Goal: Information Seeking & Learning: Check status

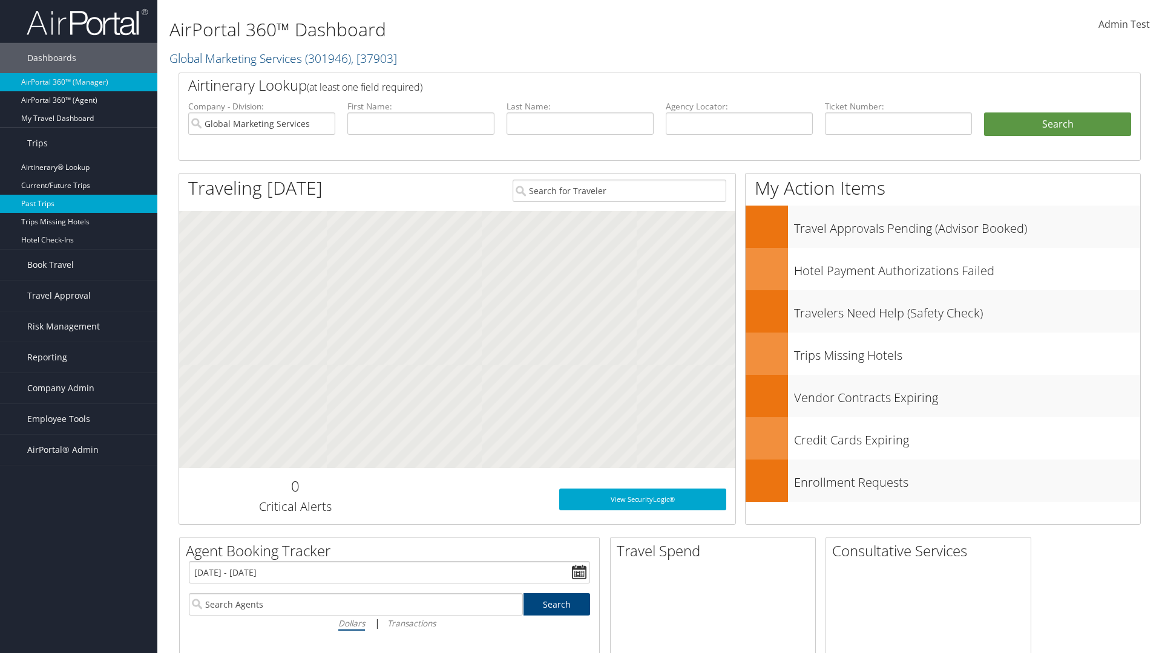
click at [79, 204] on link "Past Trips" at bounding box center [78, 204] width 157 height 18
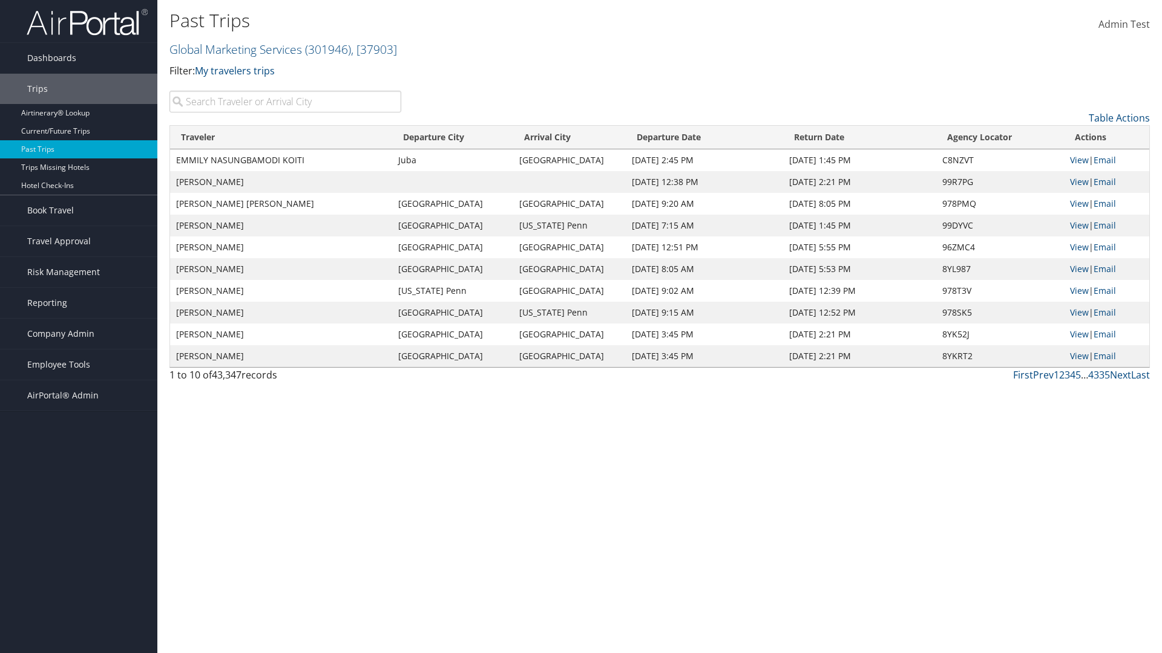
click at [285, 102] on input "search" at bounding box center [285, 102] width 232 height 22
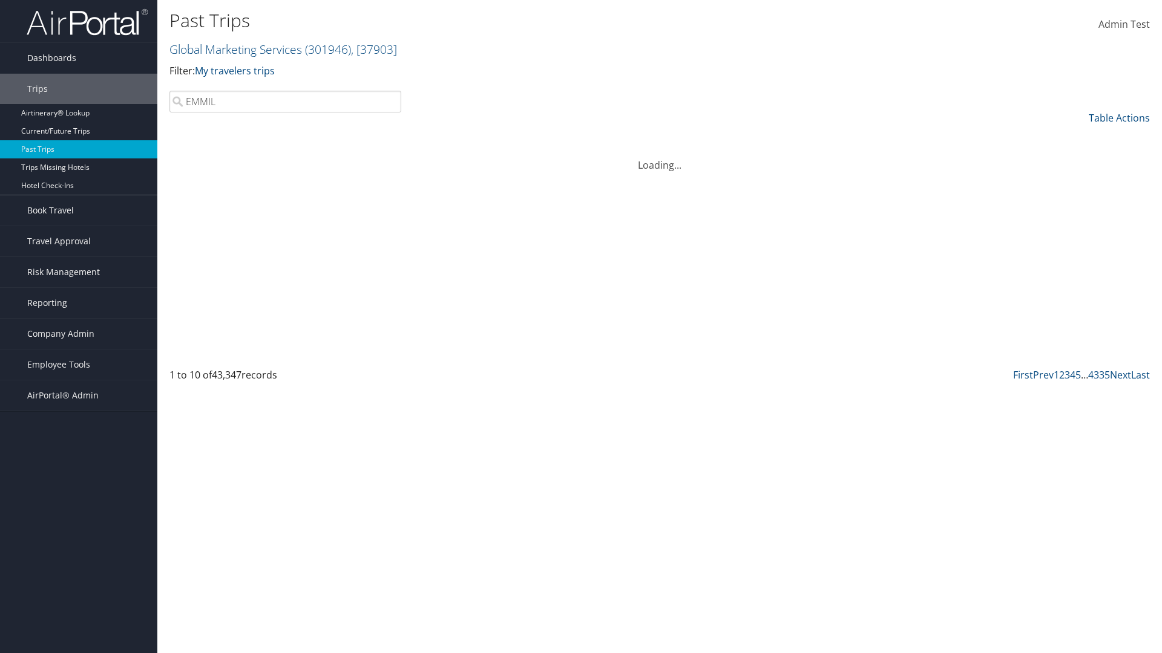
type input "EMMILY"
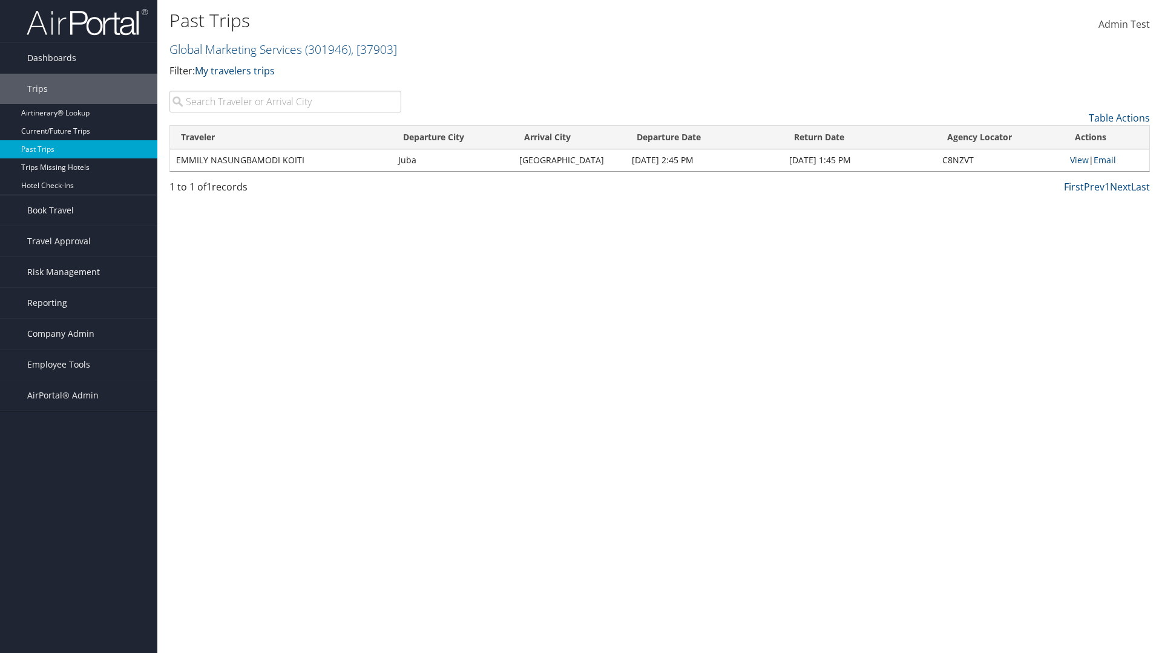
click at [285, 102] on input "search" at bounding box center [285, 102] width 232 height 22
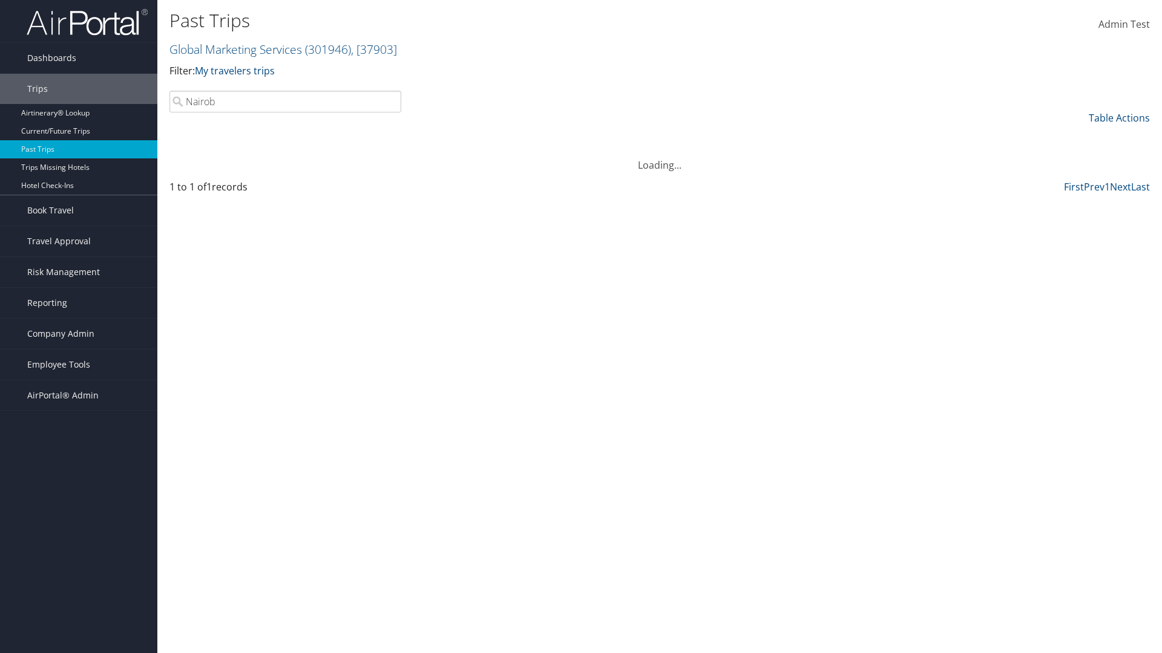
type input "Nairobi"
